Goal: Information Seeking & Learning: Learn about a topic

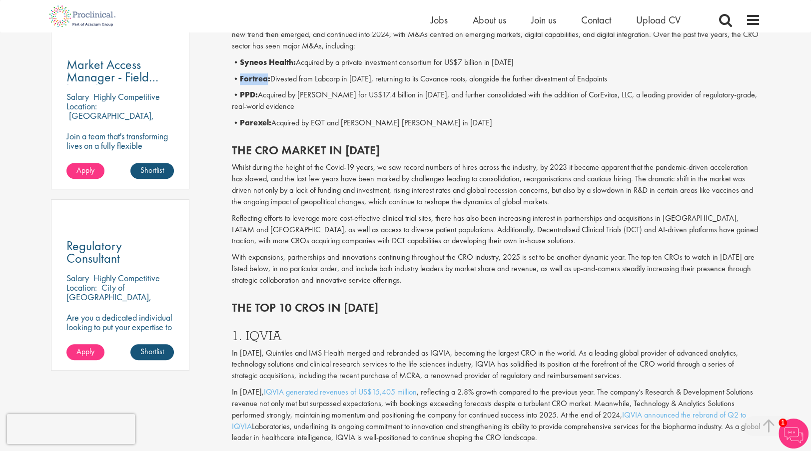
click at [247, 77] on b "Fortrea:" at bounding box center [255, 78] width 30 height 10
click at [253, 76] on b "Fortrea:" at bounding box center [255, 78] width 30 height 10
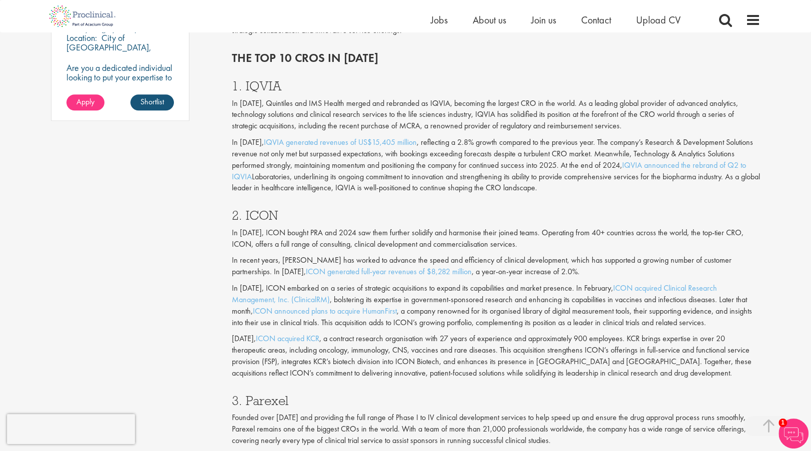
scroll to position [435, 0]
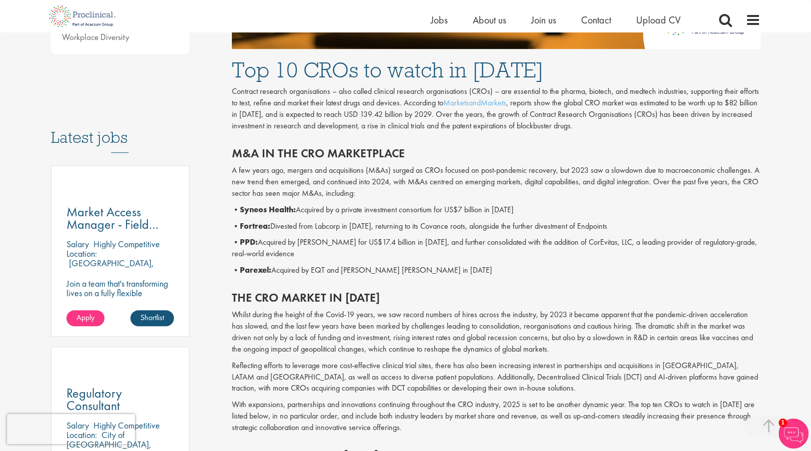
click at [245, 228] on b "Fortrea:" at bounding box center [255, 226] width 30 height 10
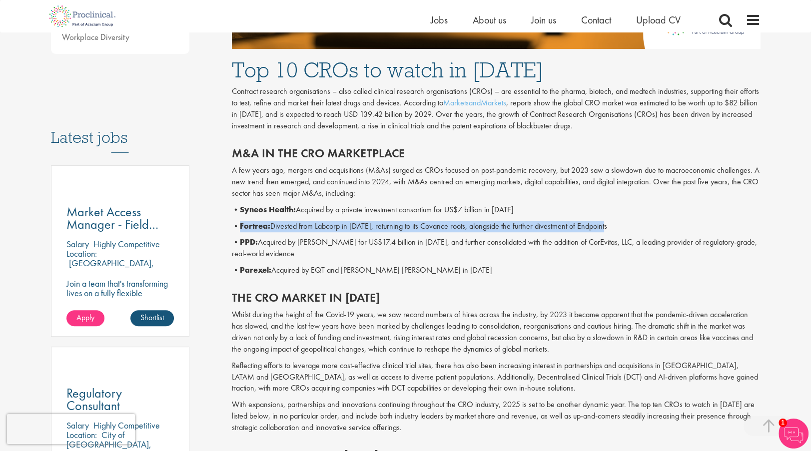
drag, startPoint x: 242, startPoint y: 224, endPoint x: 614, endPoint y: 220, distance: 372.3
click at [614, 221] on p "• Fortrea: Divested from Labcorp in [DATE], returning to its Covance roots, alo…" at bounding box center [496, 226] width 529 height 11
click at [614, 224] on p "• Fortrea: Divested from Labcorp in [DATE], returning to its Covance roots, alo…" at bounding box center [496, 226] width 529 height 11
drag, startPoint x: 609, startPoint y: 226, endPoint x: 241, endPoint y: 230, distance: 368.3
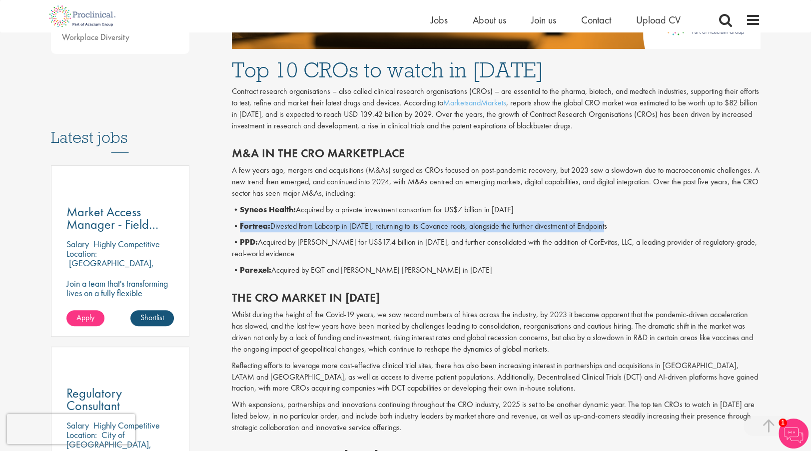
click at [241, 230] on p "• Fortrea: Divested from Labcorp in [DATE], returning to its Covance roots, alo…" at bounding box center [496, 226] width 529 height 11
drag, startPoint x: 611, startPoint y: 223, endPoint x: 240, endPoint y: 229, distance: 370.8
click at [240, 229] on p "• Fortrea: Divested from Labcorp in [DATE], returning to its Covance roots, alo…" at bounding box center [496, 226] width 529 height 11
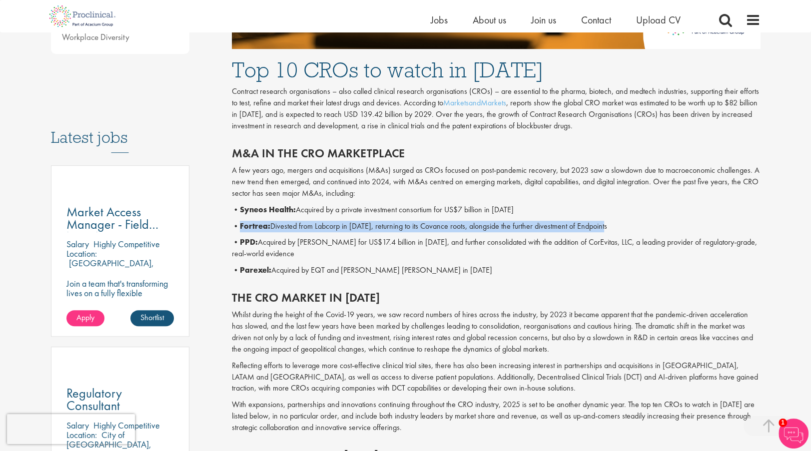
click at [244, 222] on b "Fortrea:" at bounding box center [255, 226] width 30 height 10
drag, startPoint x: 242, startPoint y: 224, endPoint x: 613, endPoint y: 222, distance: 370.3
click at [613, 222] on p "• Fortrea: Divested from Labcorp in [DATE], returning to its Covance roots, alo…" at bounding box center [496, 226] width 529 height 11
click at [609, 224] on p "• Fortrea: Divested from Labcorp in [DATE], returning to its Covance roots, alo…" at bounding box center [496, 226] width 529 height 11
click at [603, 229] on p "• Fortrea: Divested from Labcorp in [DATE], returning to its Covance roots, alo…" at bounding box center [496, 226] width 529 height 11
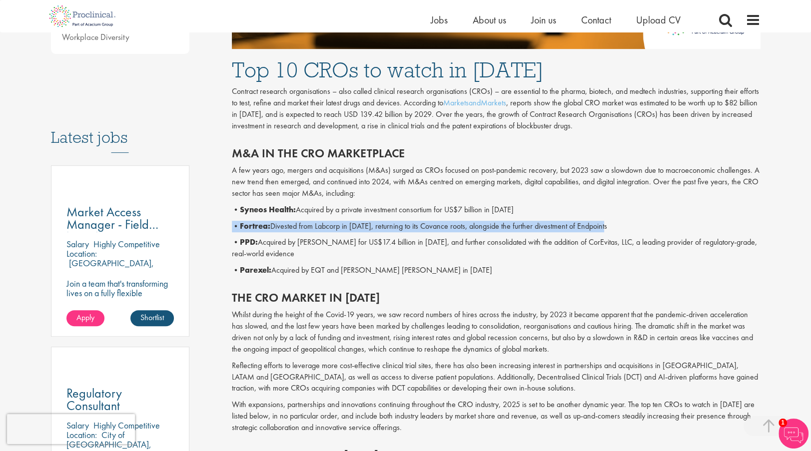
drag, startPoint x: 606, startPoint y: 226, endPoint x: 230, endPoint y: 229, distance: 375.8
click at [240, 227] on p "• Fortrea: Divested from Labcorp in [DATE], returning to its Covance roots, alo…" at bounding box center [496, 226] width 529 height 11
drag, startPoint x: 241, startPoint y: 226, endPoint x: 618, endPoint y: 223, distance: 376.3
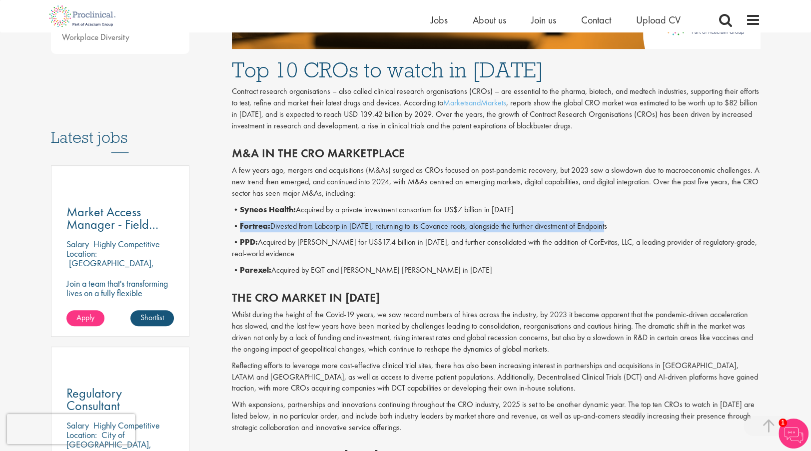
click at [618, 223] on p "• Fortrea: Divested from Labcorp in [DATE], returning to its Covance roots, alo…" at bounding box center [496, 226] width 529 height 11
drag, startPoint x: 618, startPoint y: 223, endPoint x: 557, endPoint y: 226, distance: 61.1
copy p "Fortrea: Divested from Labcorp in [DATE], returning to its Covance roots, along…"
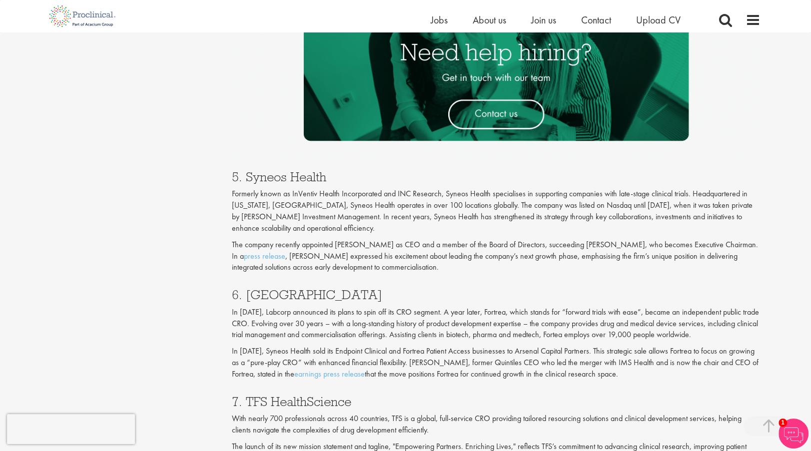
scroll to position [1684, 0]
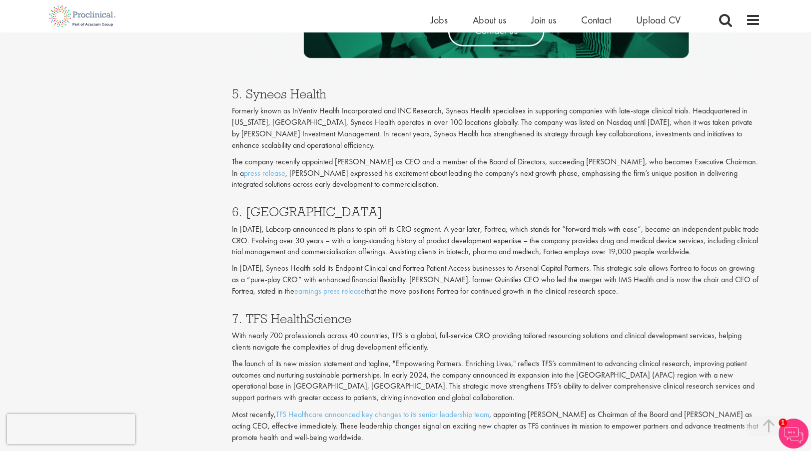
drag, startPoint x: 630, startPoint y: 292, endPoint x: 227, endPoint y: 216, distance: 409.4
drag, startPoint x: 227, startPoint y: 216, endPoint x: 212, endPoint y: 215, distance: 15.6
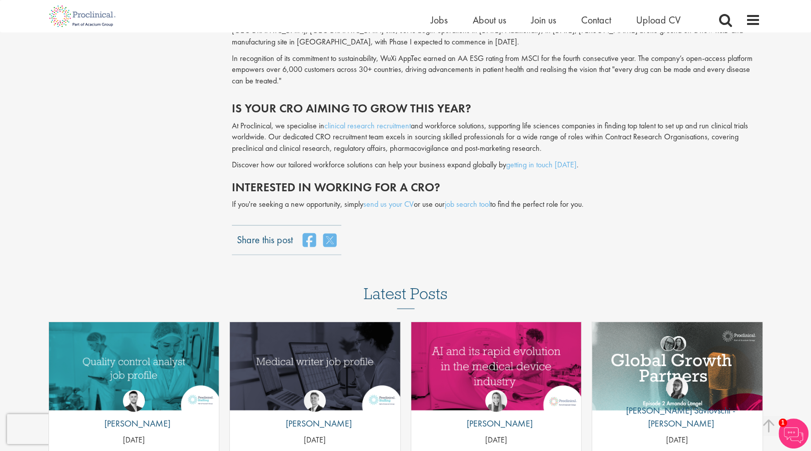
scroll to position [2684, 0]
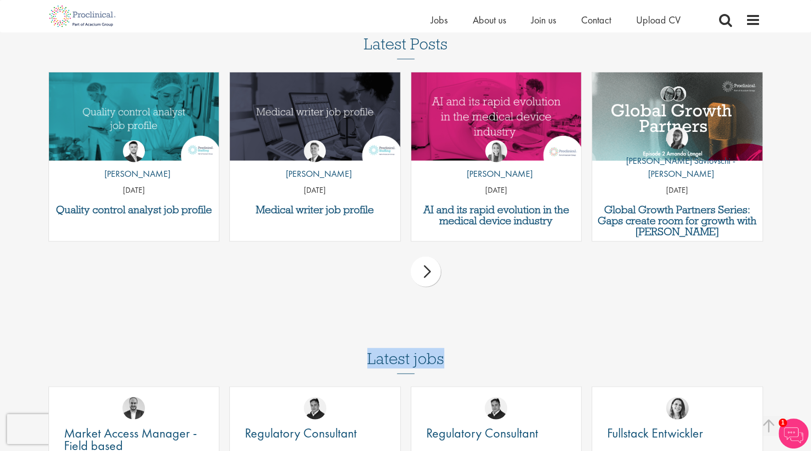
drag, startPoint x: 369, startPoint y: 348, endPoint x: 455, endPoint y: 346, distance: 86.5
drag, startPoint x: 466, startPoint y: 346, endPoint x: 332, endPoint y: 345, distance: 133.9
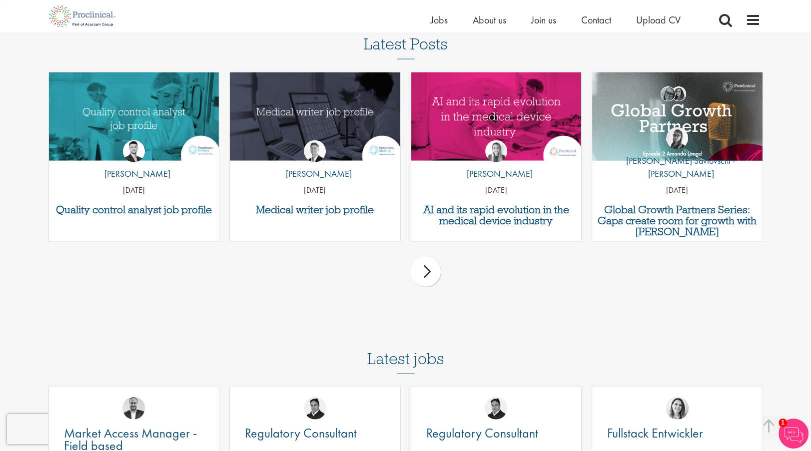
drag, startPoint x: 349, startPoint y: 347, endPoint x: 461, endPoint y: 348, distance: 111.9
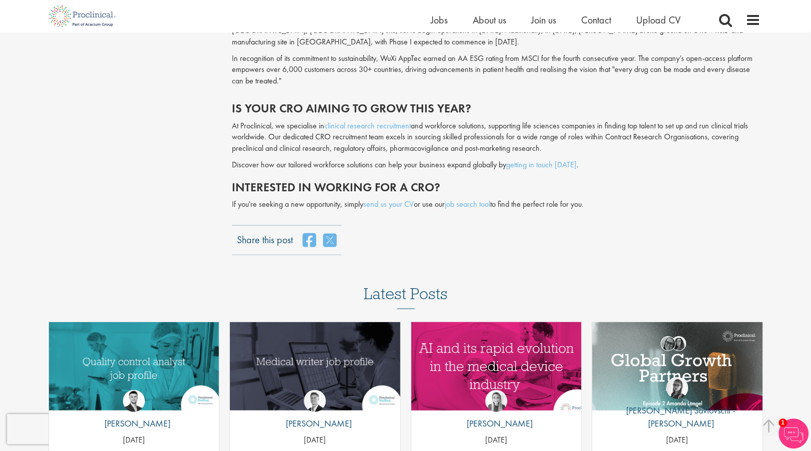
scroll to position [2351, 0]
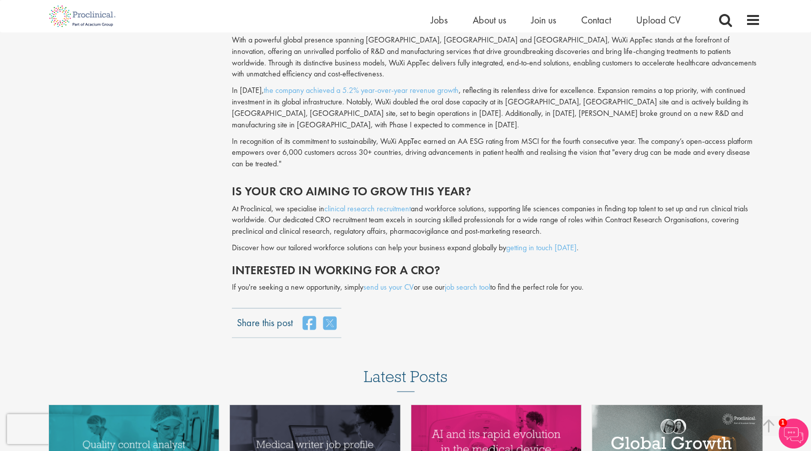
drag, startPoint x: 608, startPoint y: 281, endPoint x: 210, endPoint y: 182, distance: 409.3
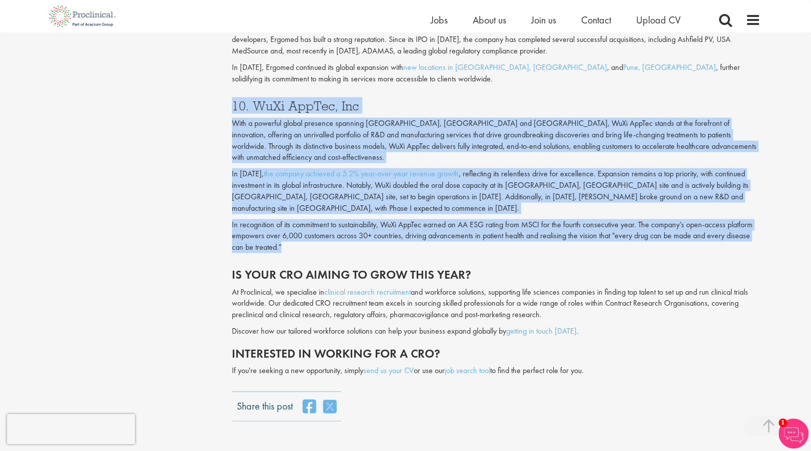
drag, startPoint x: 296, startPoint y: 235, endPoint x: 213, endPoint y: 105, distance: 154.1
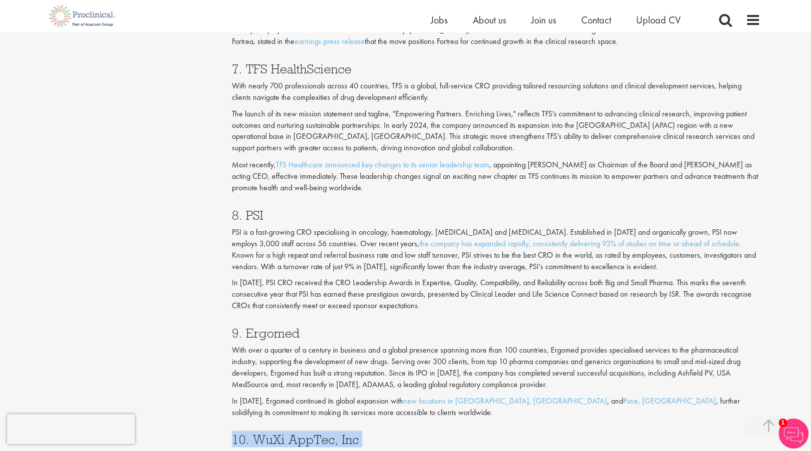
scroll to position [1768, 0]
